Goal: Communication & Community: Answer question/provide support

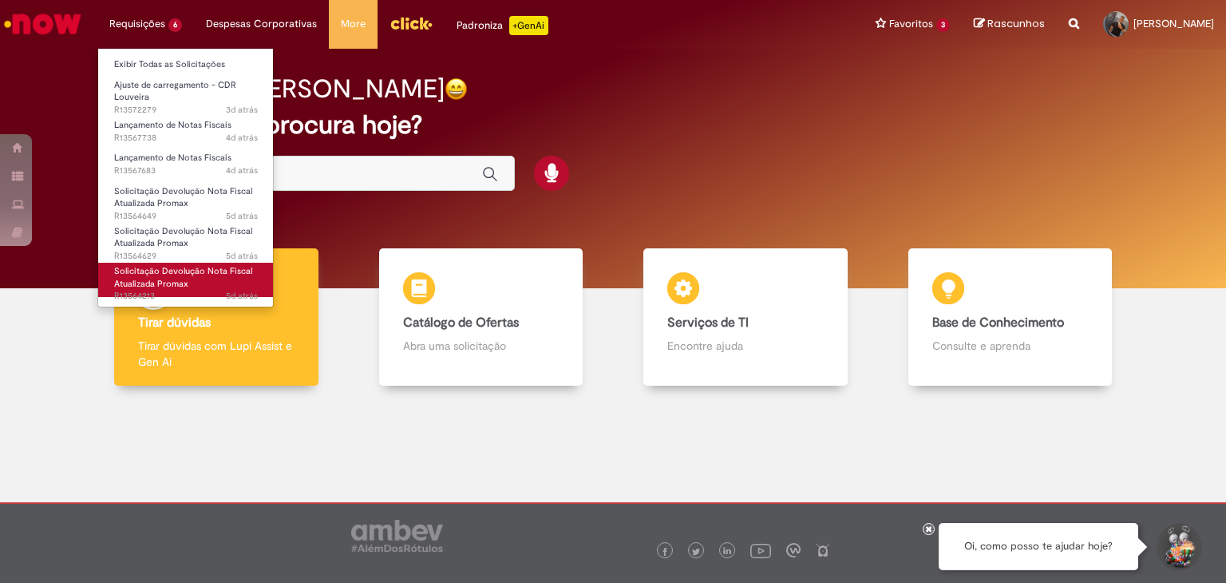
click at [185, 287] on span "Solicitação Devolução Nota Fiscal Atualizada Promax" at bounding box center [183, 277] width 138 height 25
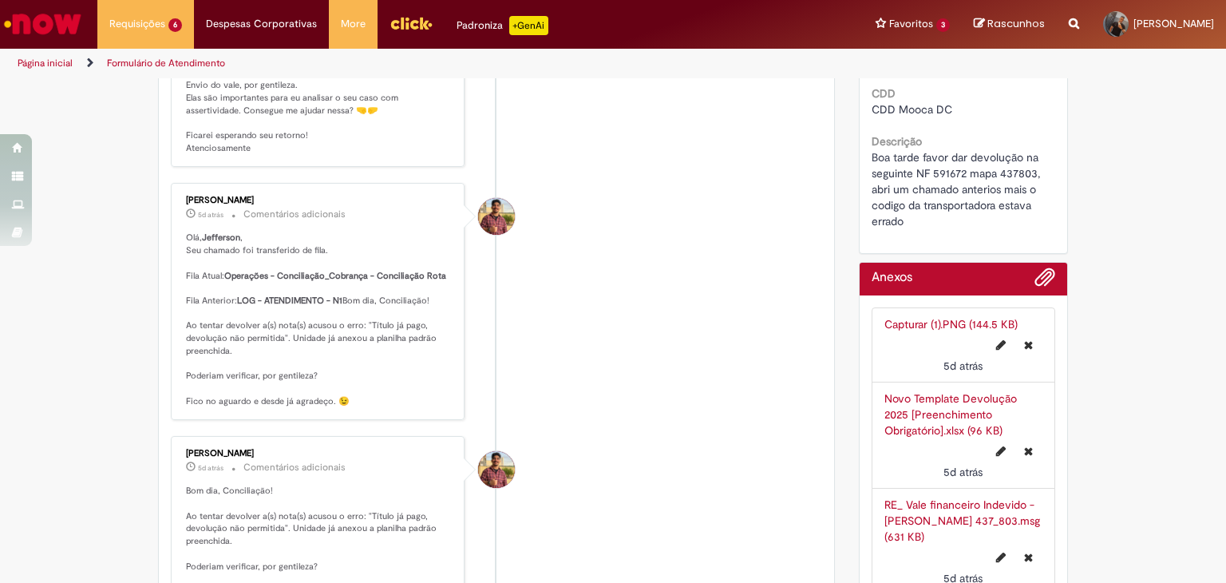
scroll to position [239, 0]
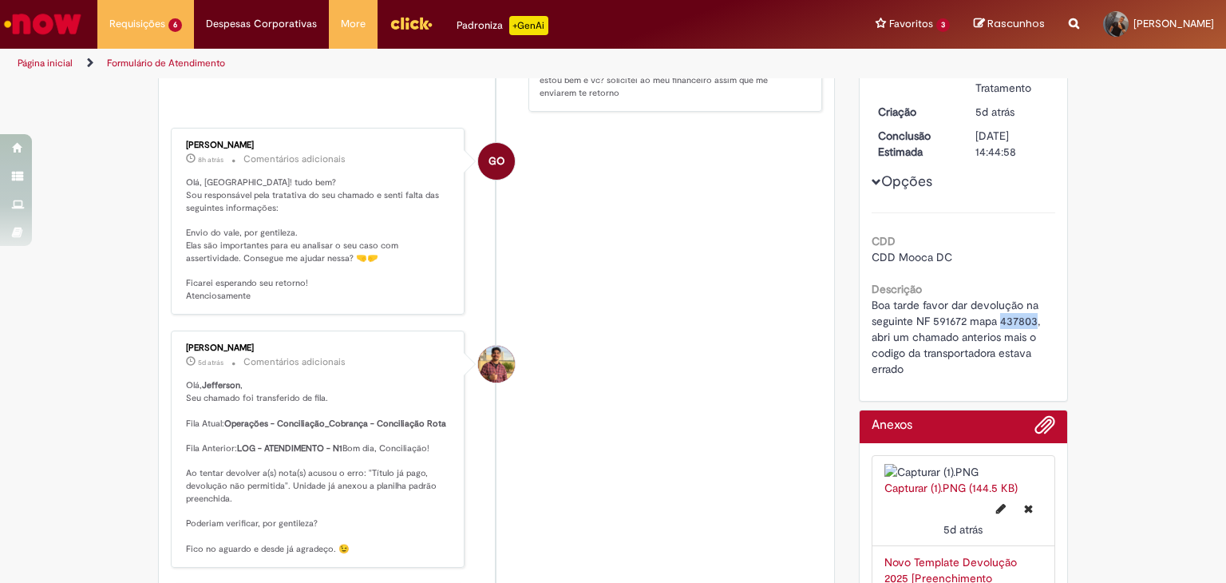
drag, startPoint x: 1030, startPoint y: 320, endPoint x: 994, endPoint y: 319, distance: 35.1
click at [994, 319] on span "Boa tarde favor dar devolução na seguinte NF 591672 mapa 437803, abri um chamad…" at bounding box center [958, 337] width 172 height 78
copy span "437803"
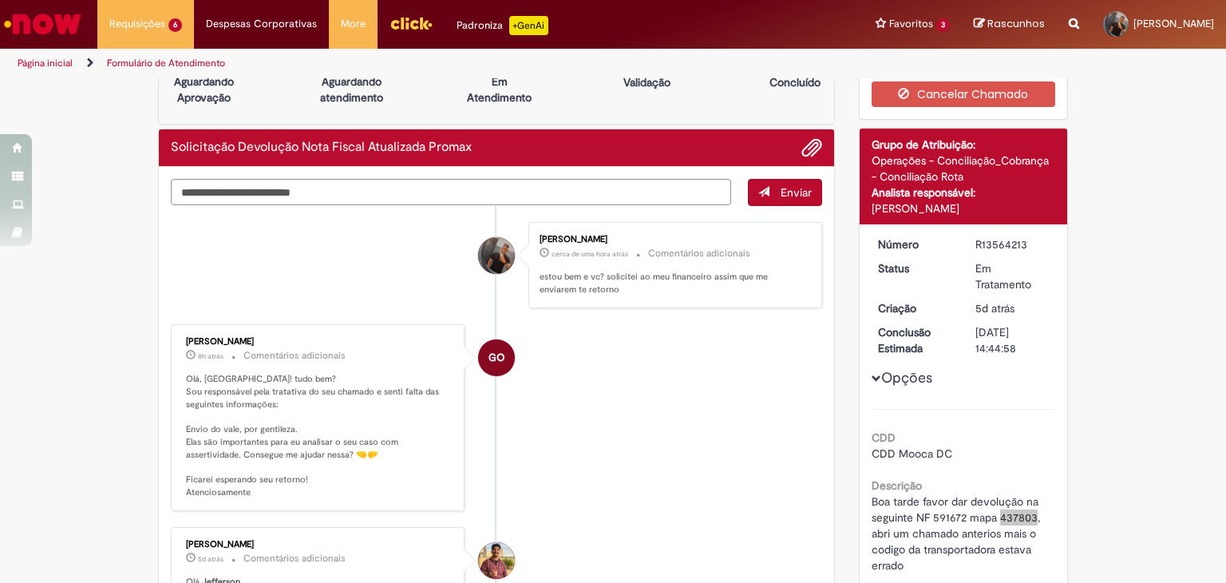
scroll to position [80, 0]
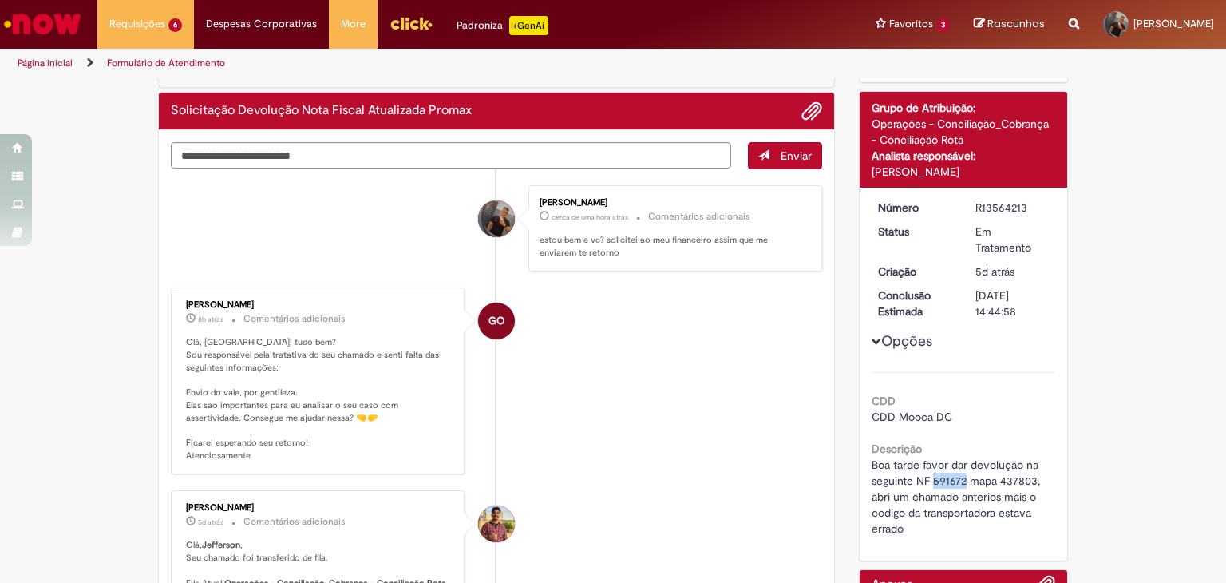
drag, startPoint x: 958, startPoint y: 477, endPoint x: 926, endPoint y: 477, distance: 31.9
click at [926, 477] on span "Boa tarde favor dar devolução na seguinte NF 591672 mapa 437803, abri um chamad…" at bounding box center [958, 496] width 172 height 78
copy span "591672"
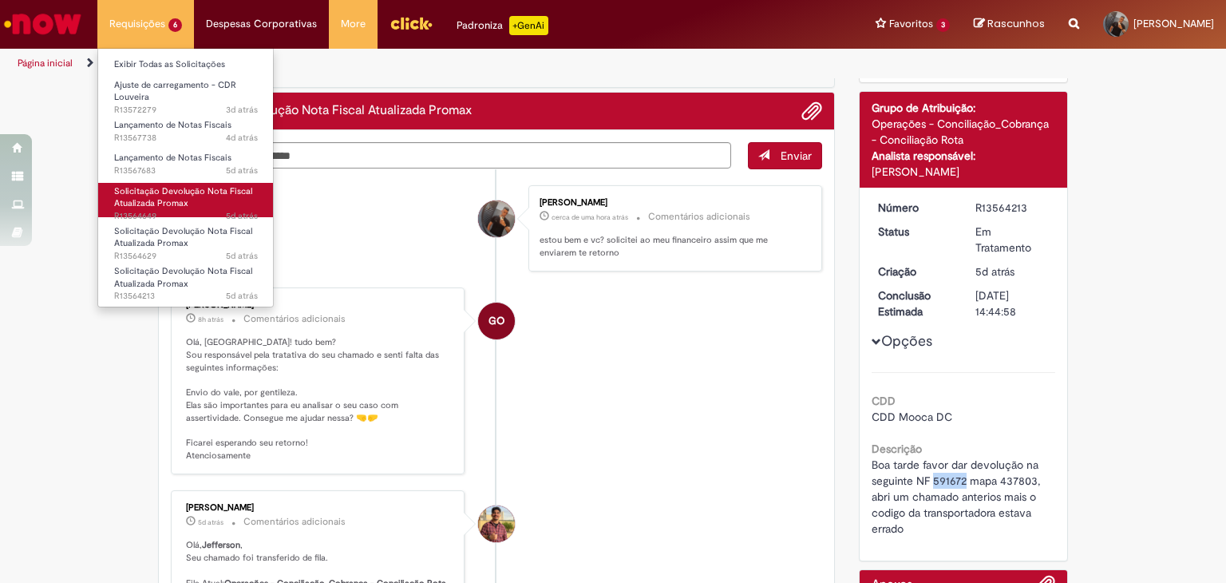
click at [181, 204] on span "Solicitação Devolução Nota Fiscal Atualizada Promax" at bounding box center [183, 197] width 138 height 25
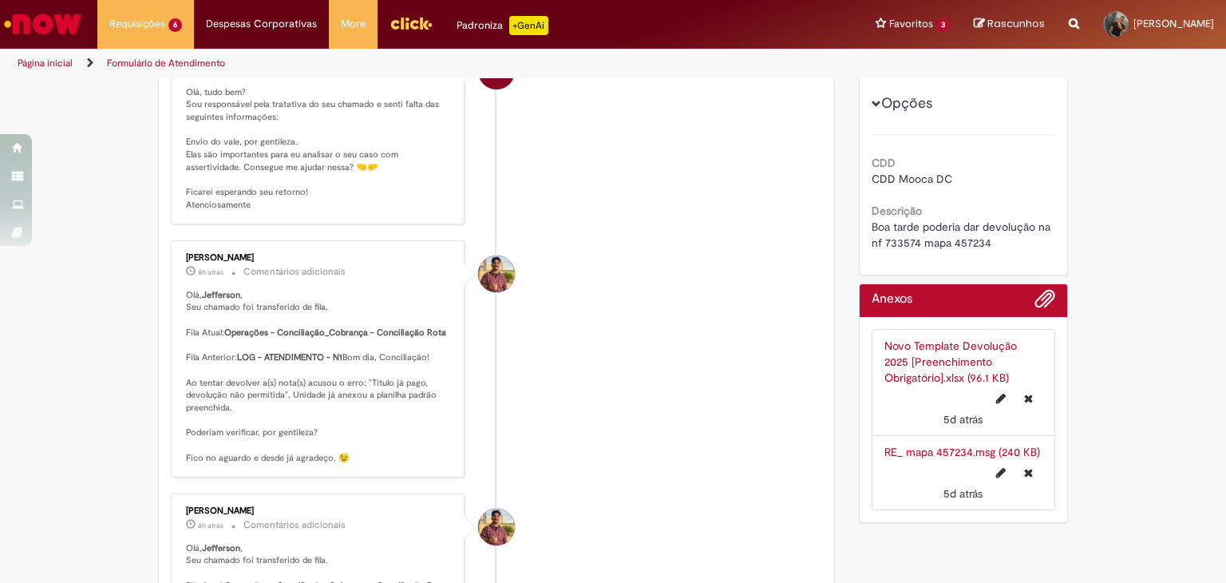
scroll to position [319, 0]
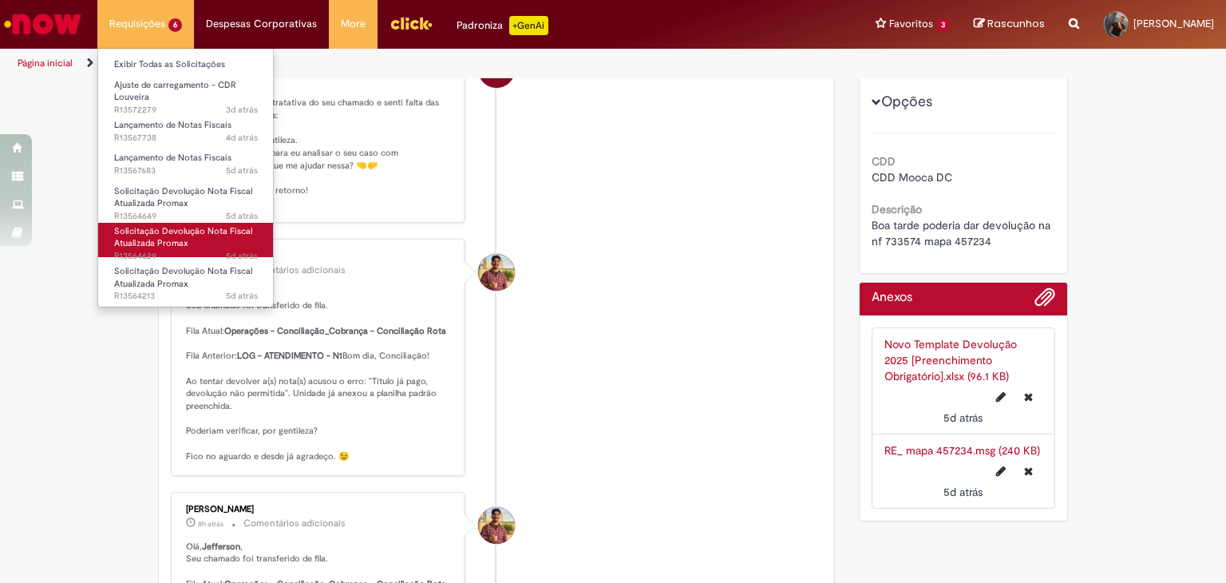
click at [157, 247] on span "Solicitação Devolução Nota Fiscal Atualizada Promax" at bounding box center [183, 237] width 138 height 25
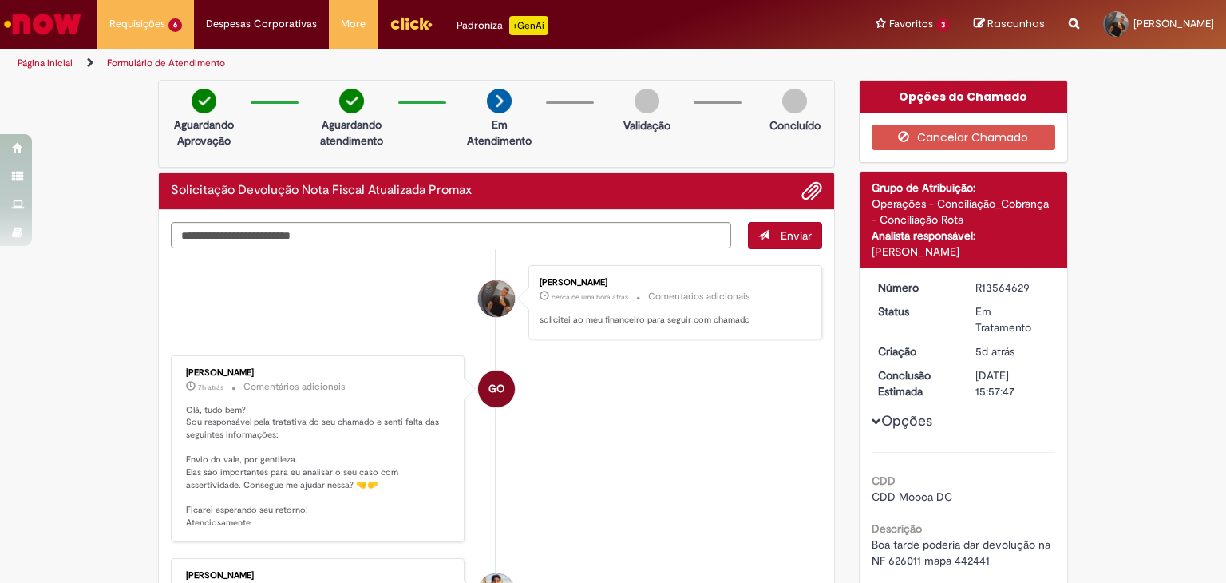
click at [313, 247] on textarea "Digite sua mensagem aqui..." at bounding box center [451, 235] width 560 height 27
type textarea "*"
type textarea "*********"
click at [781, 239] on span "Enviar" at bounding box center [796, 235] width 31 height 14
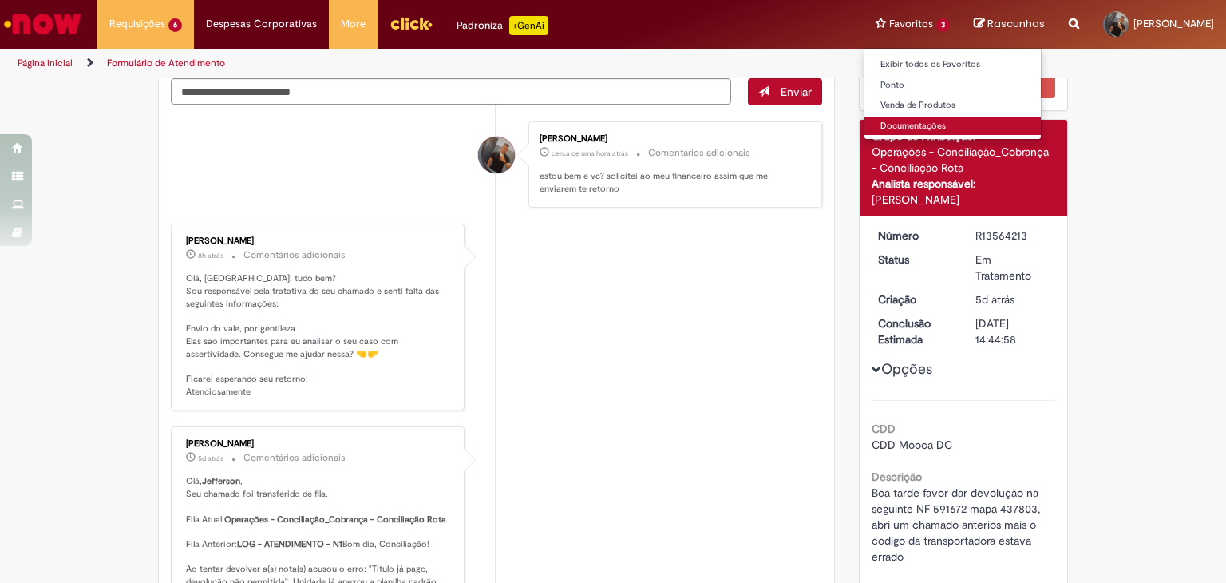
scroll to position [171, 0]
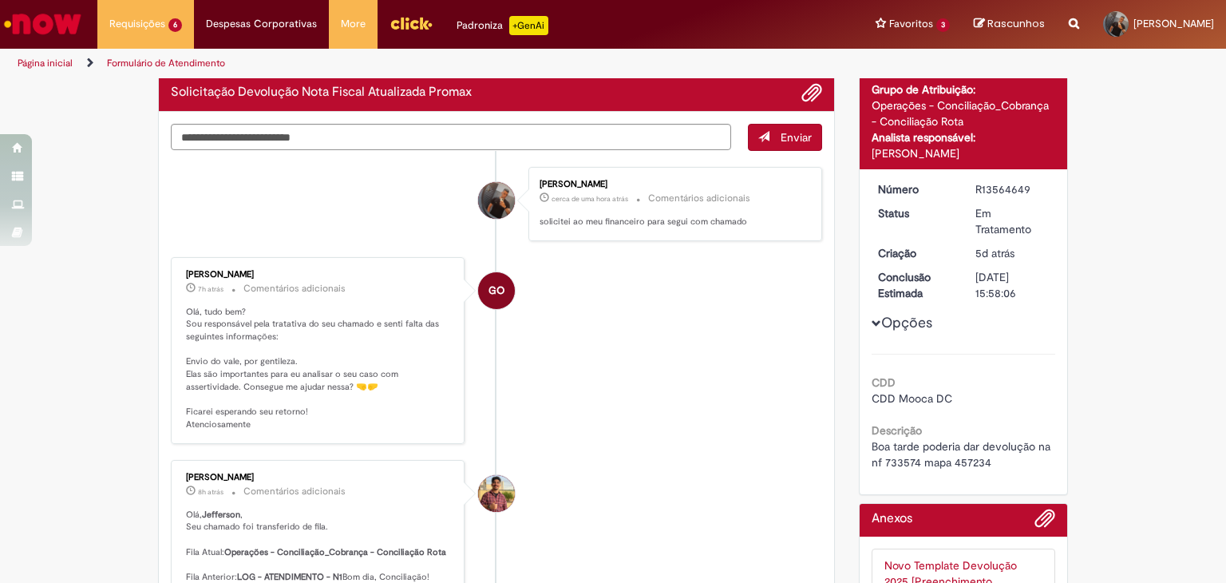
scroll to position [11, 0]
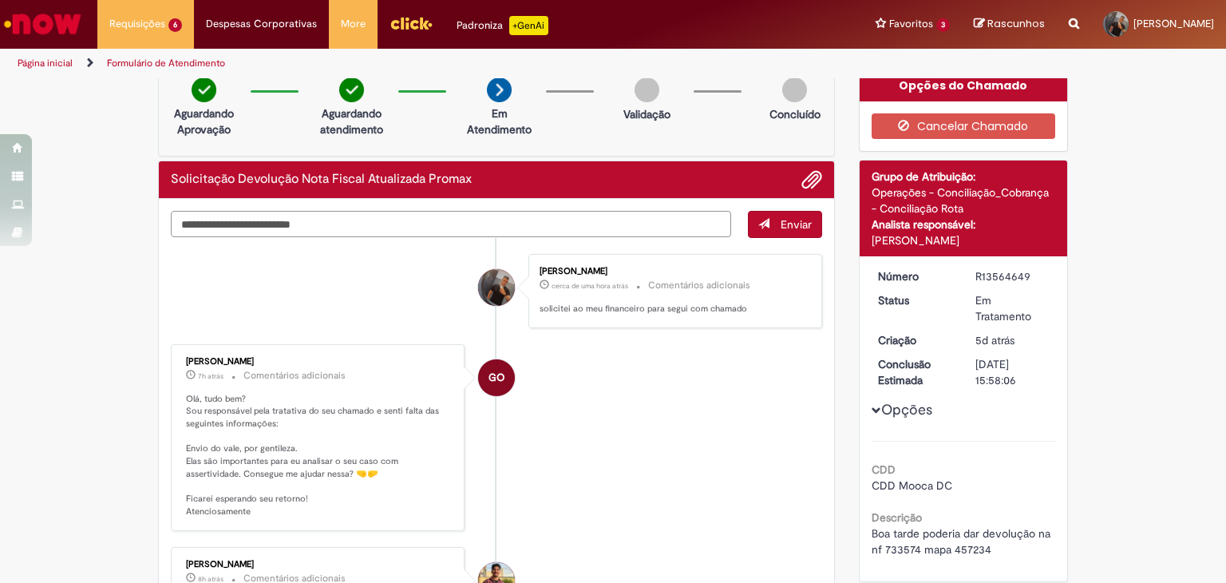
click at [251, 227] on textarea "Digite sua mensagem aqui..." at bounding box center [451, 224] width 560 height 27
type textarea "*********"
